Goal: Task Accomplishment & Management: Use online tool/utility

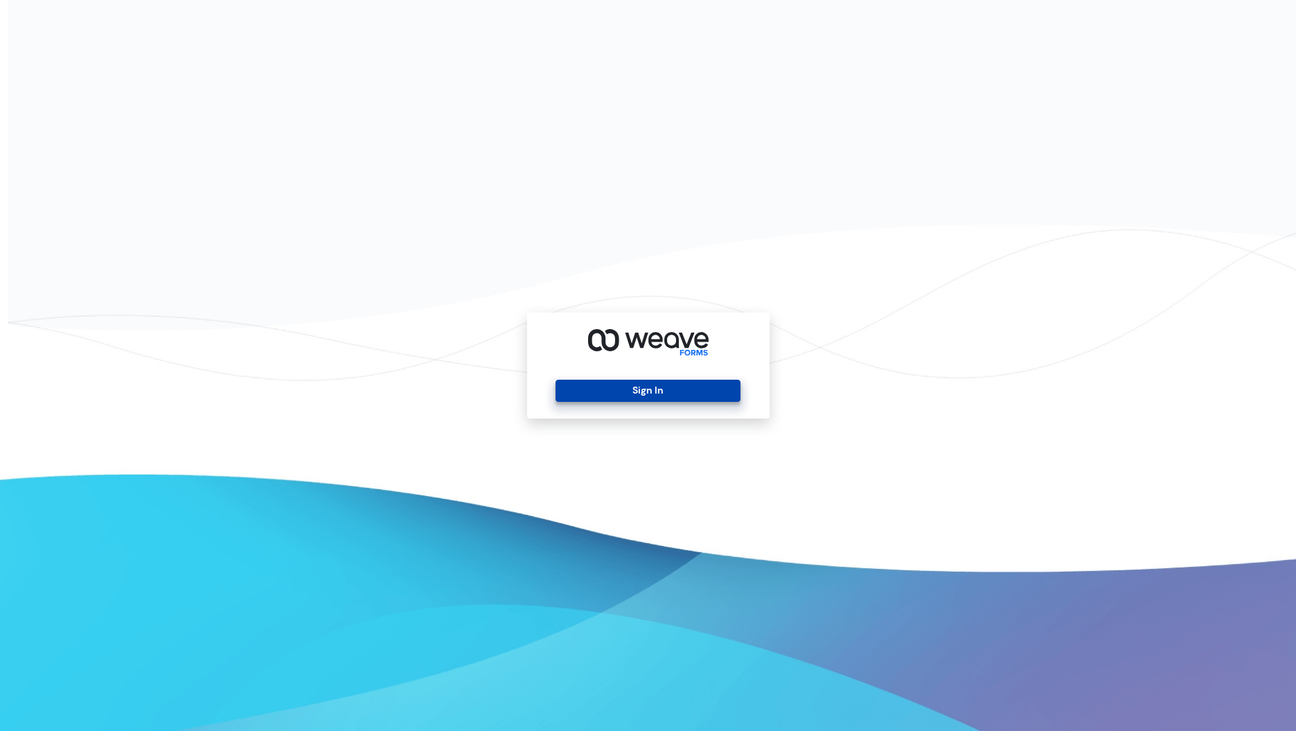
click at [621, 389] on button "Sign In" at bounding box center [648, 391] width 185 height 22
click at [640, 384] on button "Sign In" at bounding box center [648, 391] width 185 height 22
click at [676, 391] on button "Sign In" at bounding box center [648, 391] width 185 height 22
